Goal: Complete application form

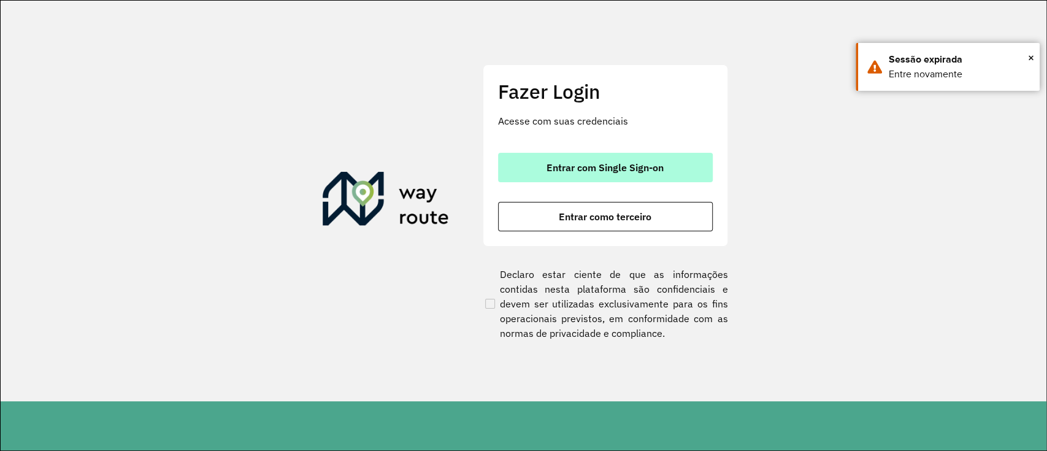
click at [653, 153] on button "Entrar com Single Sign-on" at bounding box center [605, 167] width 215 height 29
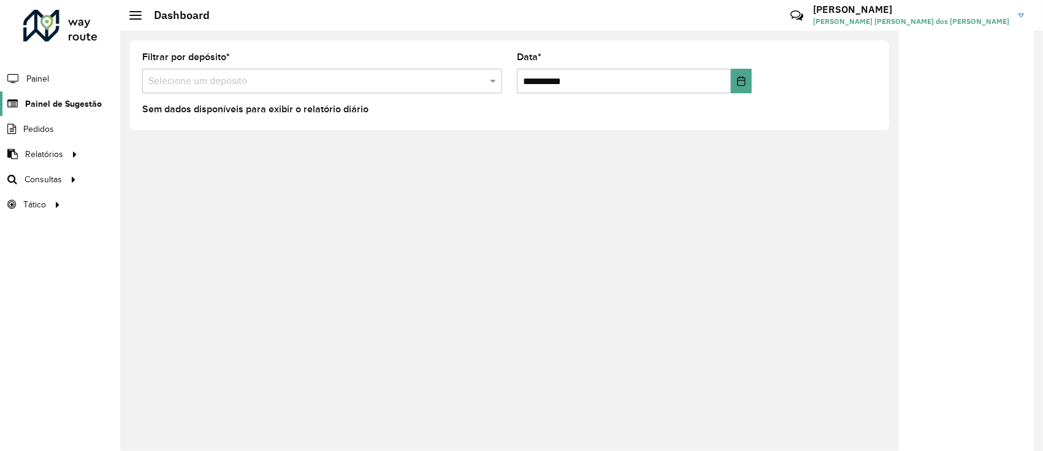
click at [93, 99] on span "Painel de Sugestão" at bounding box center [63, 104] width 77 height 13
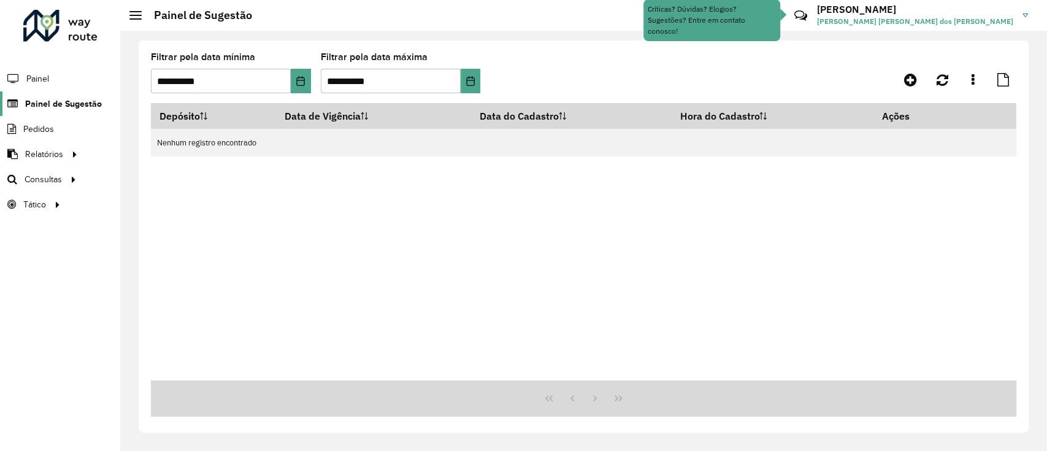
click at [58, 102] on span "Painel de Sugestão" at bounding box center [63, 104] width 77 height 13
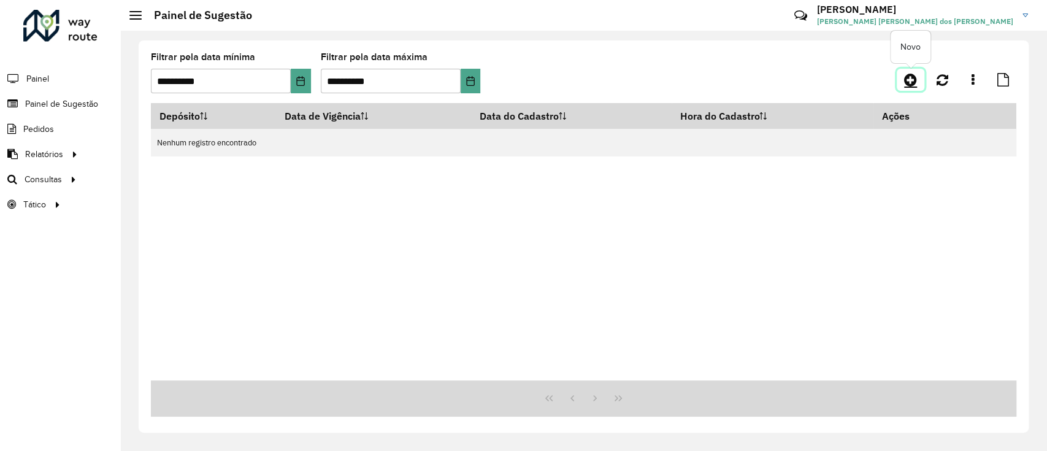
click at [908, 83] on icon at bounding box center [910, 79] width 13 height 15
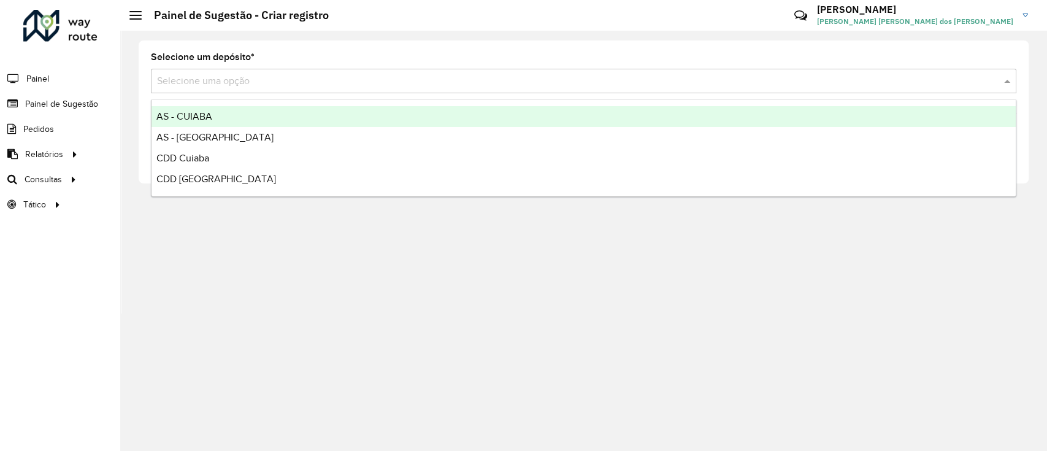
click at [398, 80] on input "text" at bounding box center [571, 81] width 829 height 15
click at [325, 106] on ng-dropdown-panel "AS - CUIABA AS - RONDONOPOLIS CDD Cuiaba CDD [GEOGRAPHIC_DATA]" at bounding box center [584, 148] width 866 height 98
click at [324, 112] on div "AS - CUIABA" at bounding box center [584, 116] width 864 height 21
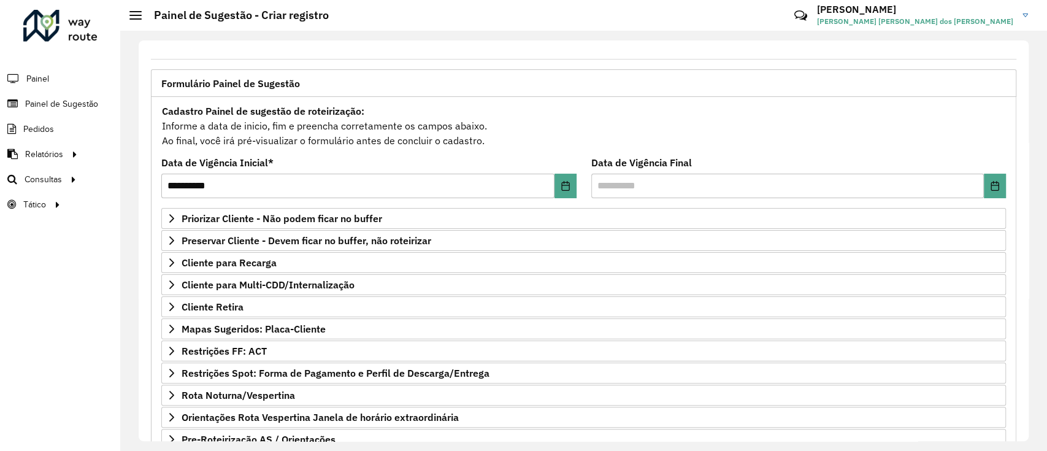
scroll to position [58, 0]
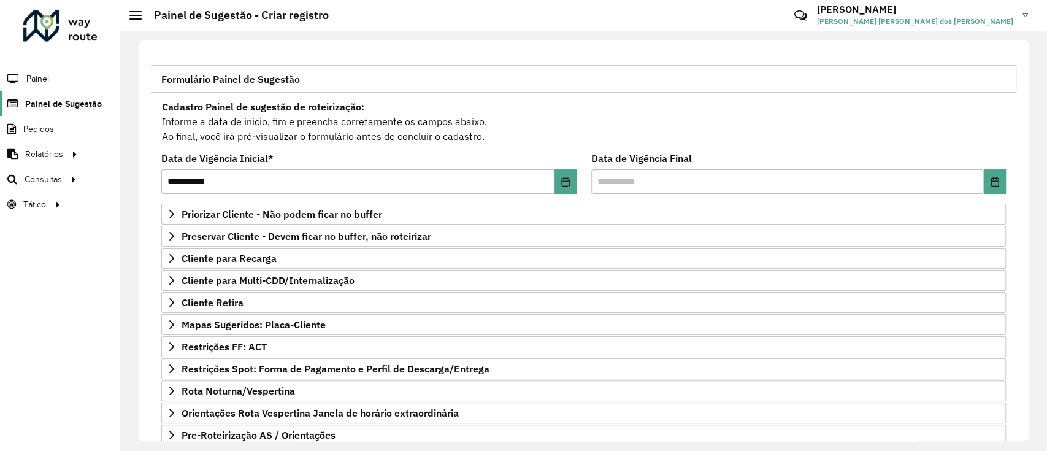
click at [79, 102] on span "Painel de Sugestão" at bounding box center [63, 104] width 77 height 13
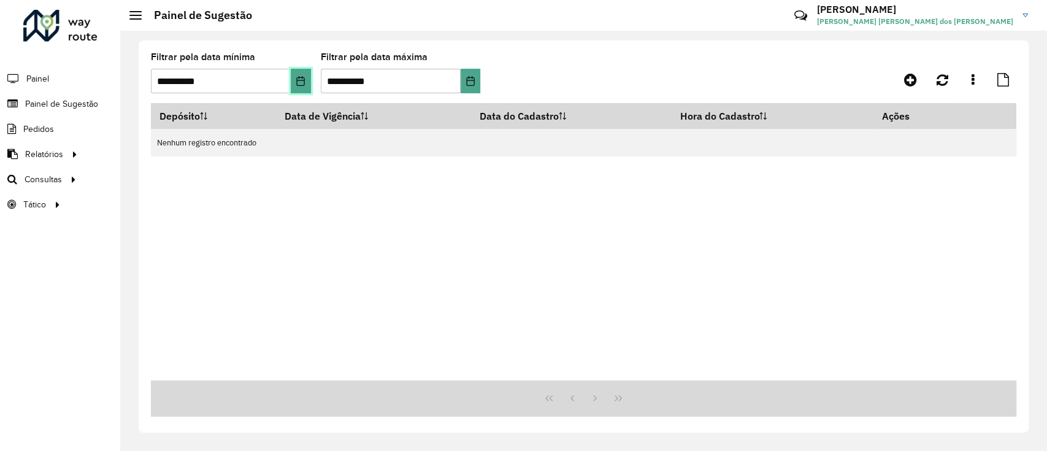
click at [309, 80] on button "Choose Date" at bounding box center [301, 81] width 20 height 25
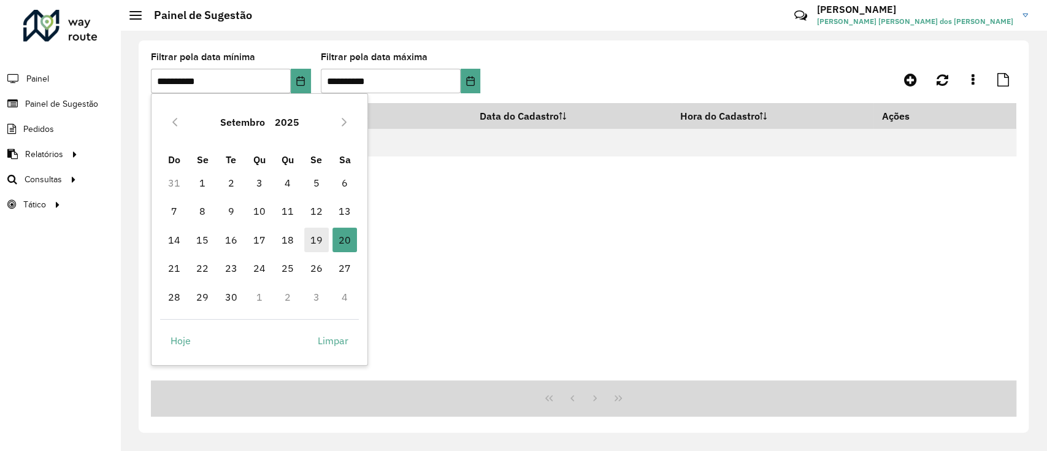
click at [318, 236] on span "19" at bounding box center [316, 240] width 25 height 25
type input "**********"
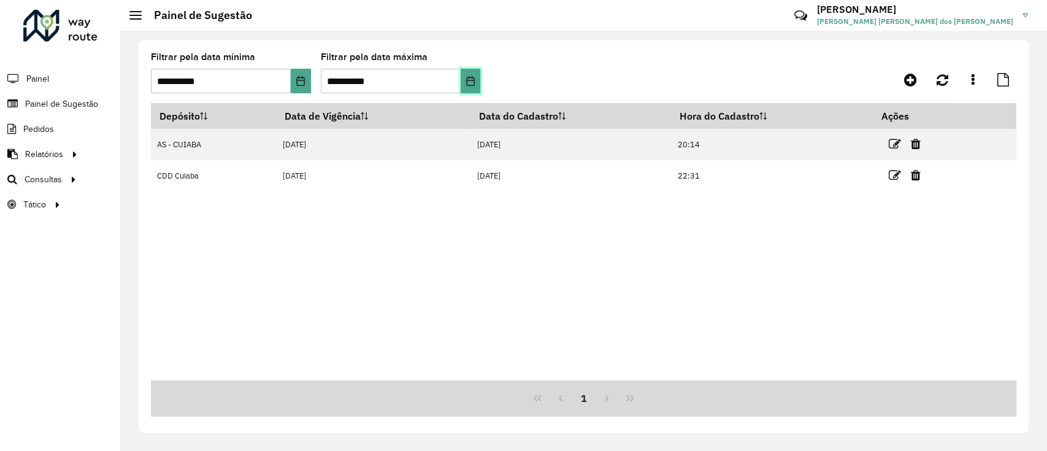
click at [467, 79] on icon "Choose Date" at bounding box center [471, 81] width 10 height 10
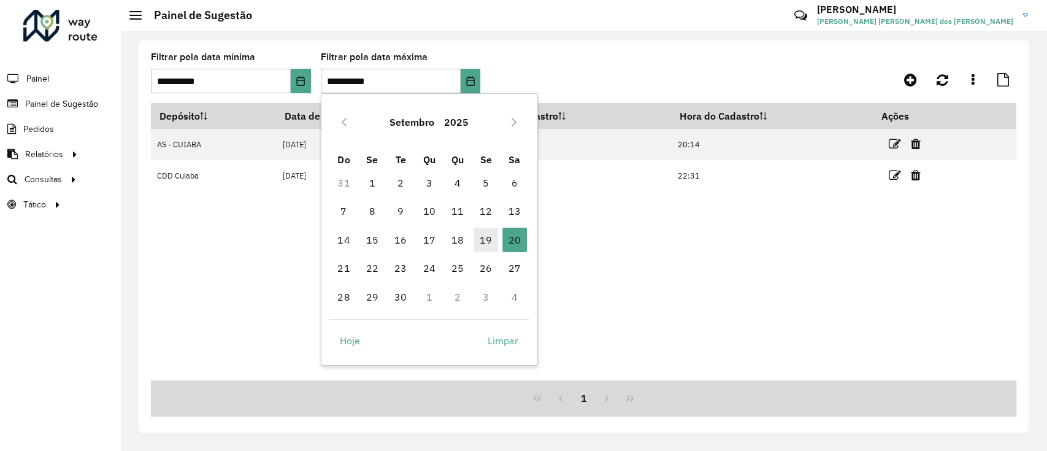
click at [479, 234] on span "19" at bounding box center [486, 240] width 25 height 25
type input "**********"
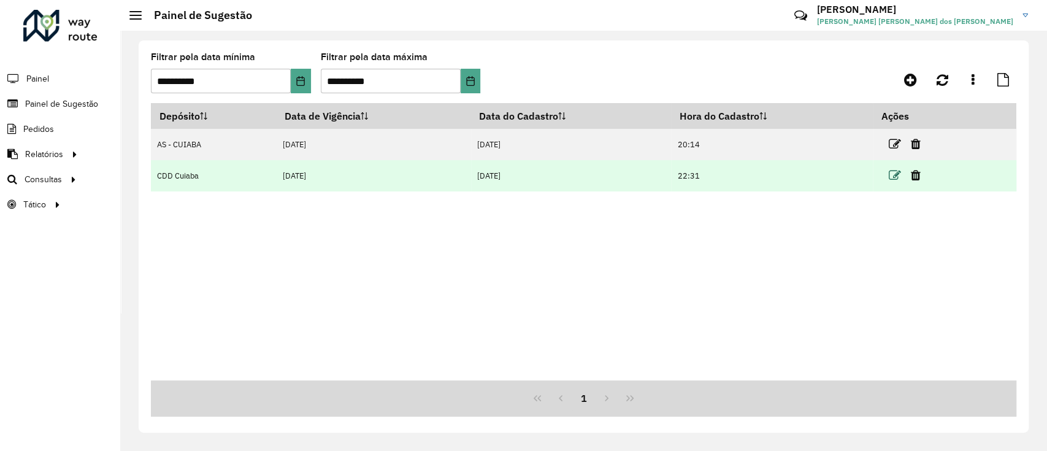
click at [899, 179] on icon at bounding box center [895, 175] width 12 height 12
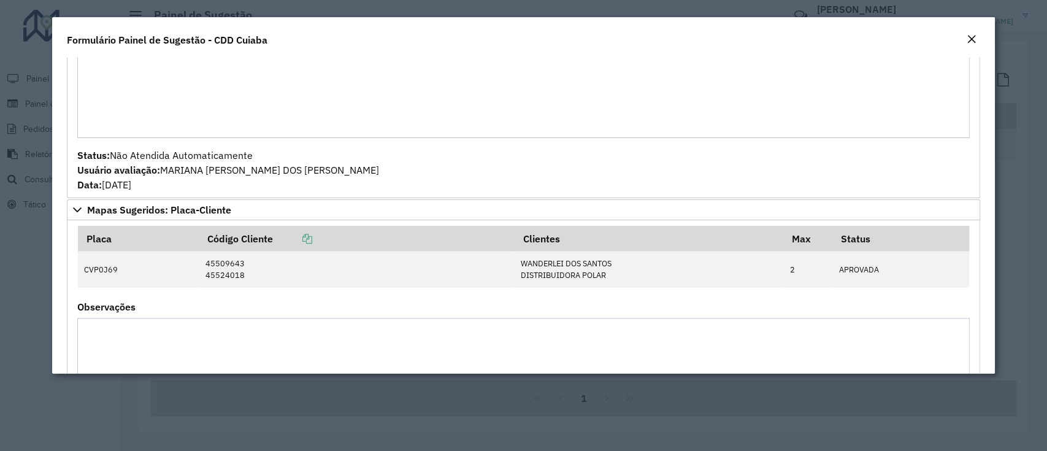
scroll to position [1819, 0]
